Goal: Find contact information: Find contact information

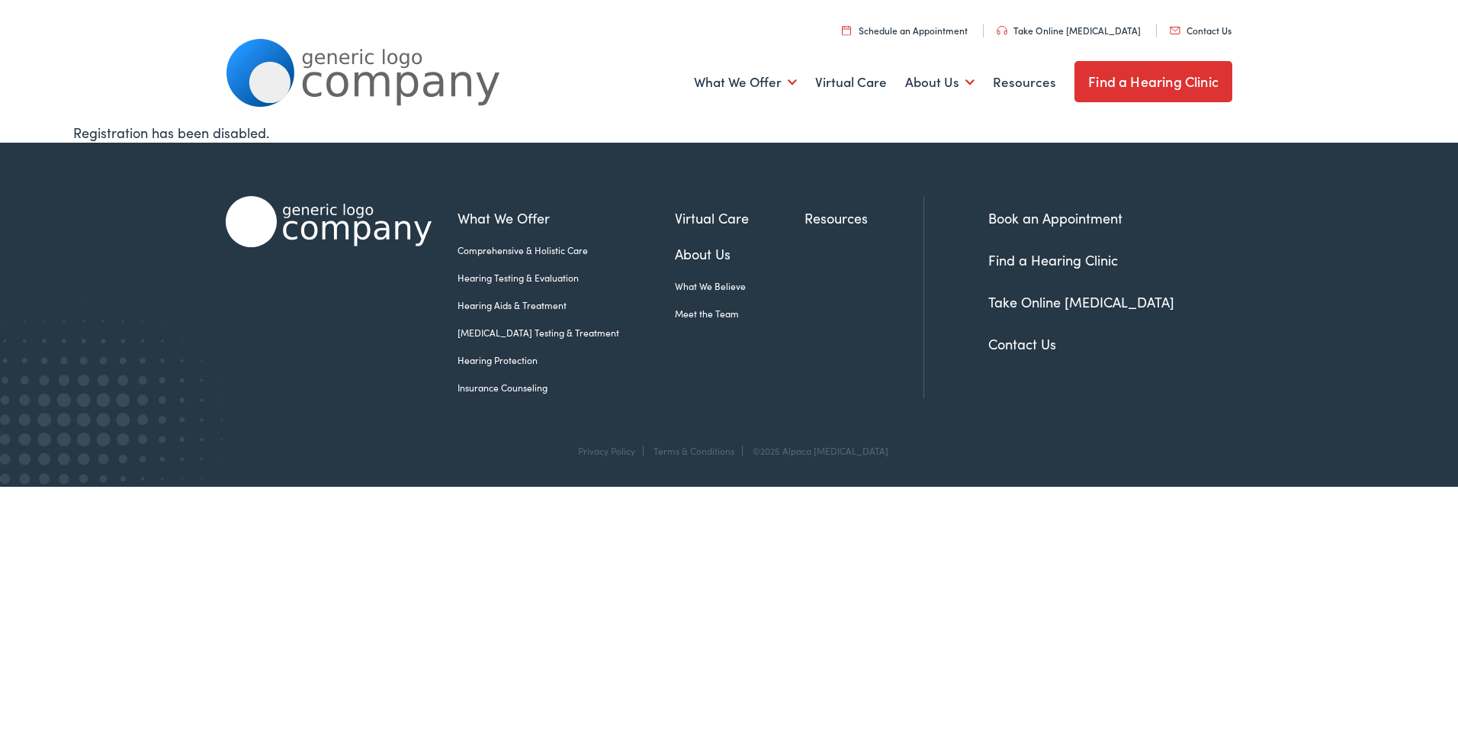
click at [1205, 27] on link "Contact Us" at bounding box center [1201, 30] width 62 height 13
